Goal: Task Accomplishment & Management: Complete application form

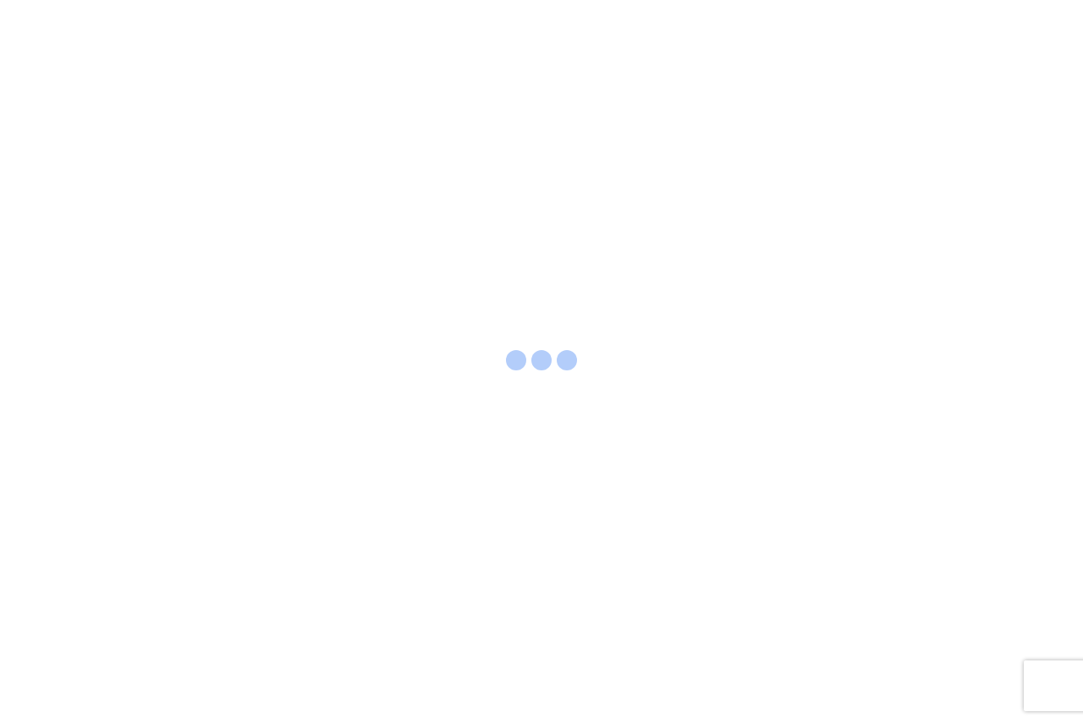
select select "FULL"
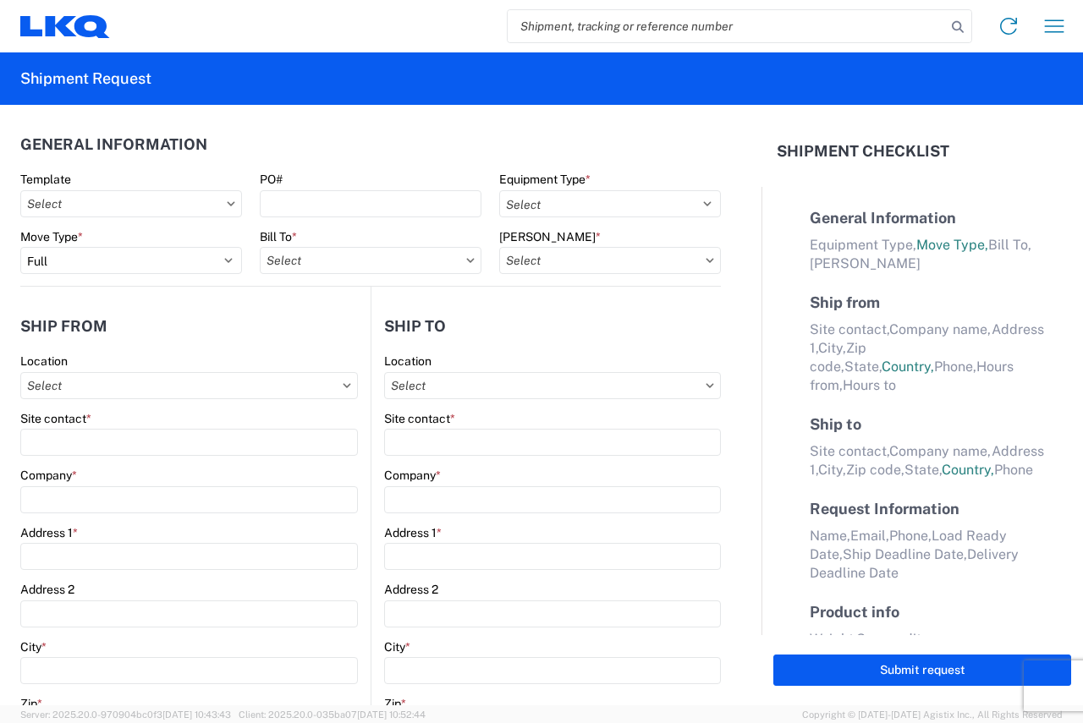
select select "LBS"
select select "IN"
click at [706, 386] on icon at bounding box center [710, 385] width 8 height 4
click at [690, 391] on input "text" at bounding box center [552, 385] width 337 height 27
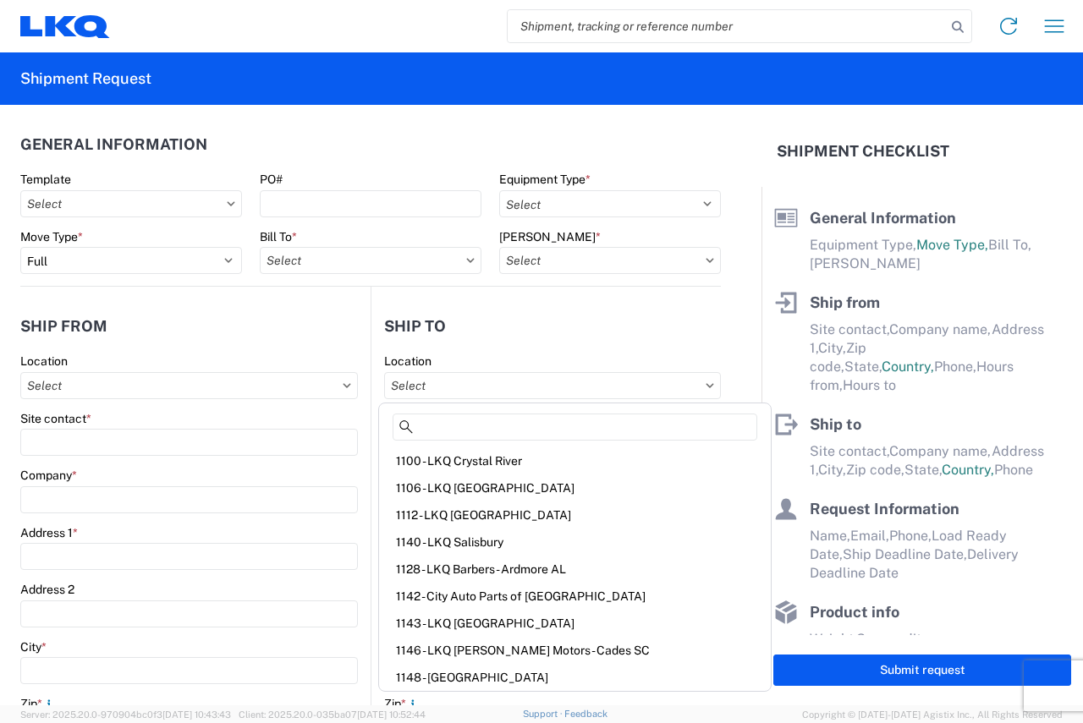
click at [205, 135] on header "General Information" at bounding box center [370, 144] width 701 height 38
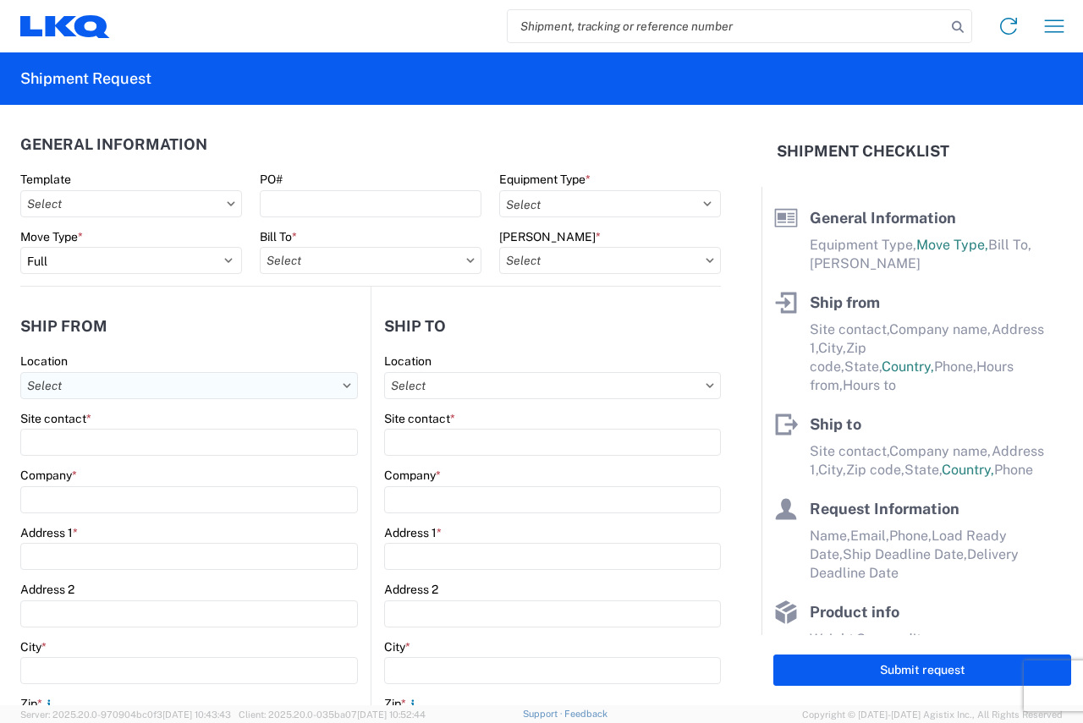
click at [268, 376] on input "text" at bounding box center [189, 385] width 338 height 27
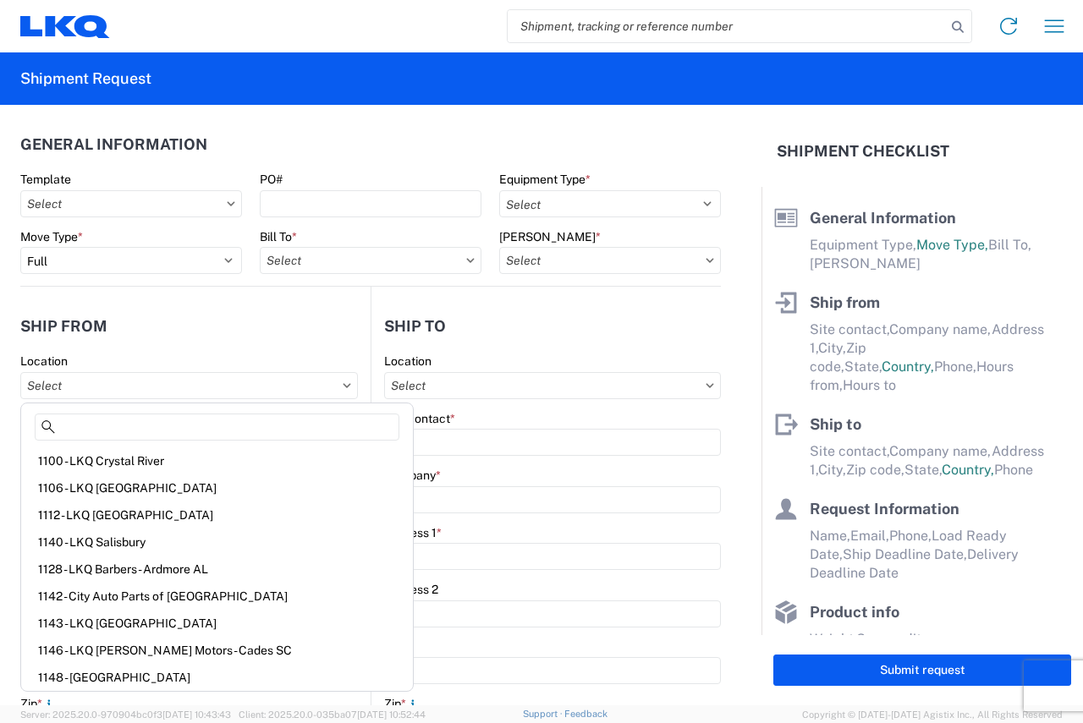
click at [95, 316] on header "Ship from" at bounding box center [195, 326] width 350 height 38
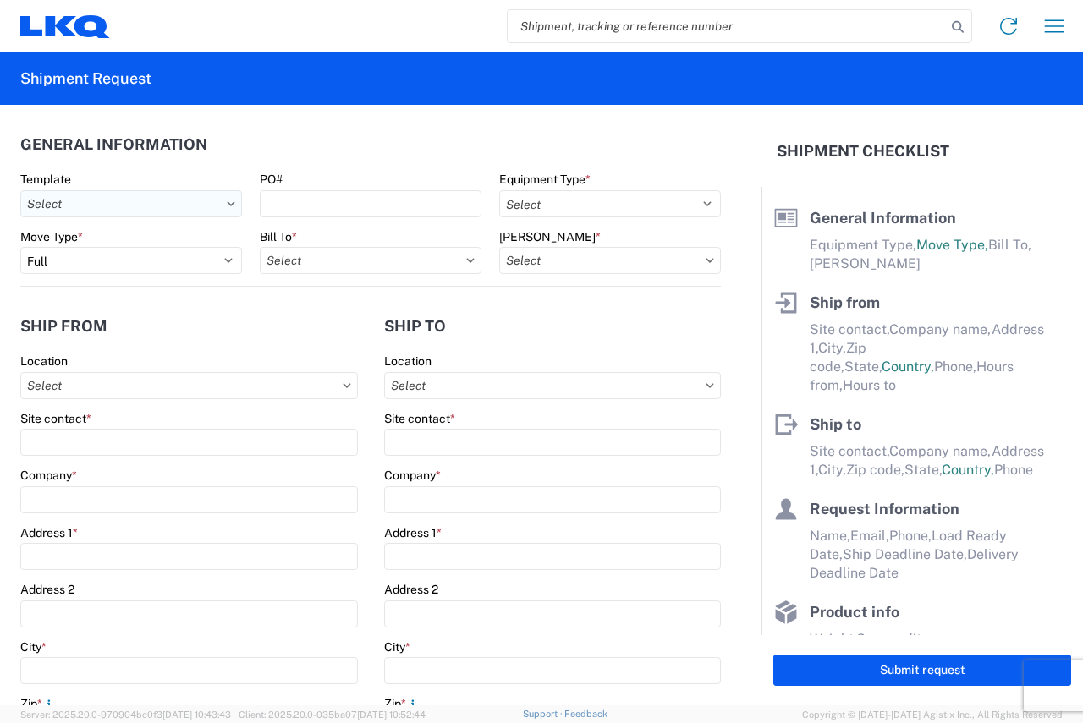
click at [223, 207] on input "text" at bounding box center [131, 203] width 222 height 27
click at [191, 154] on header "General Information" at bounding box center [370, 144] width 701 height 38
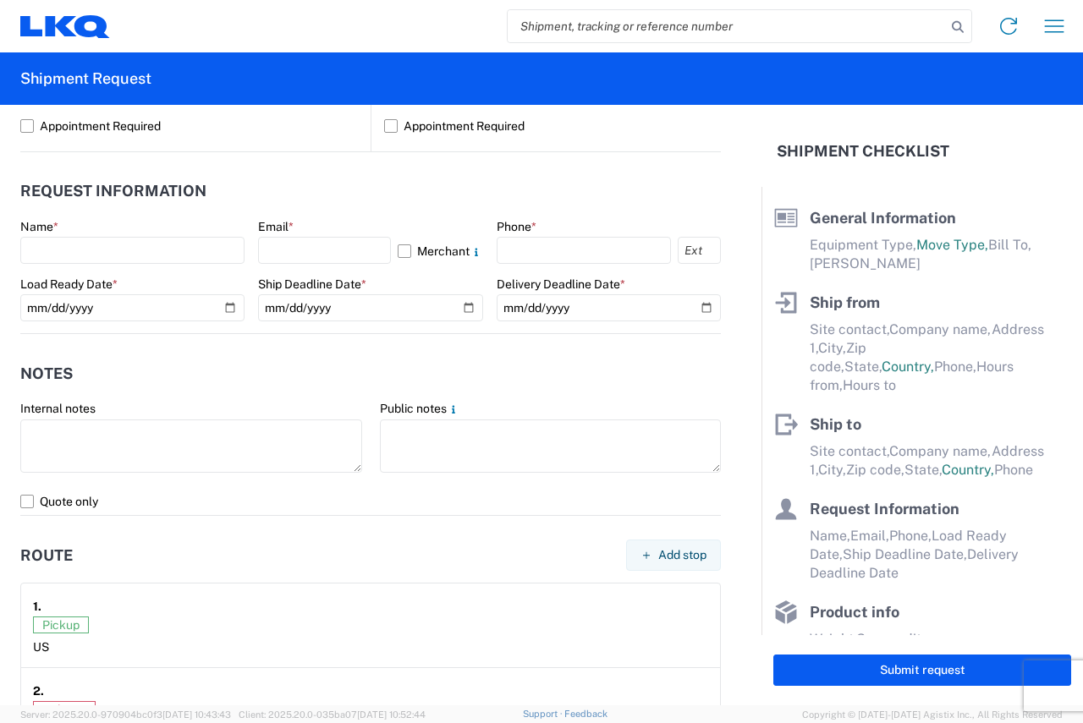
scroll to position [846, 0]
